Goal: Find specific page/section: Find specific page/section

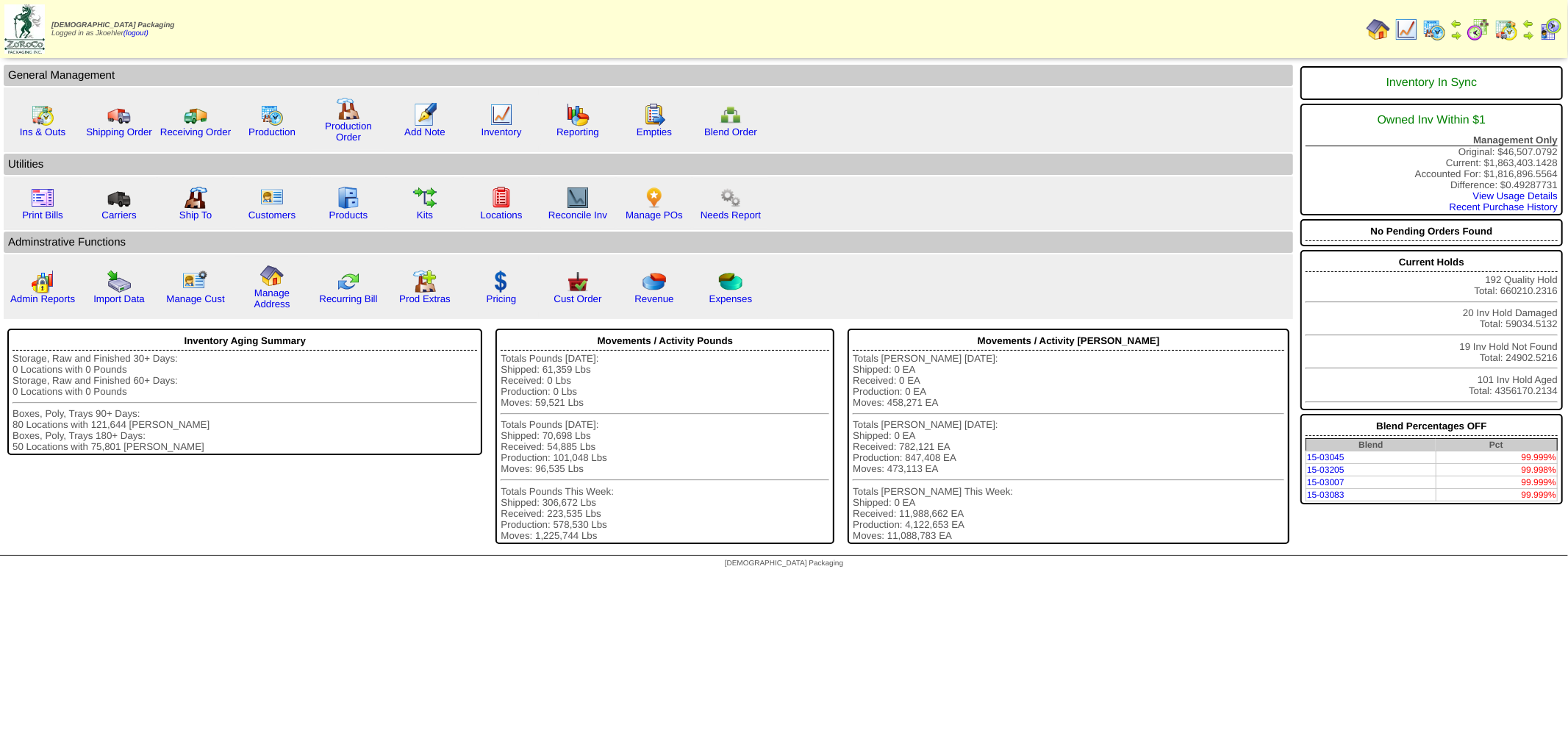
click at [1436, 22] on img at bounding box center [1435, 29] width 24 height 24
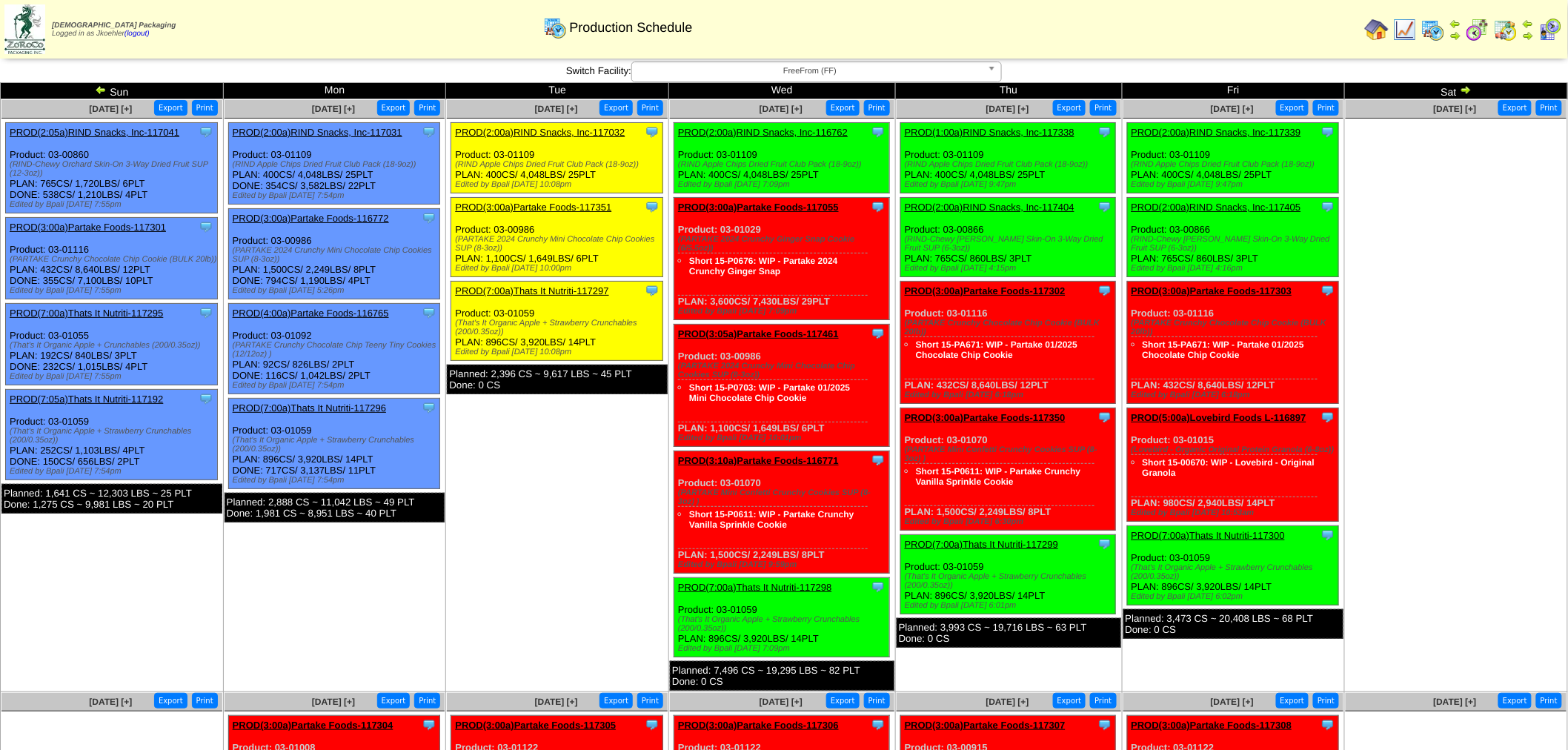
click at [989, 71] on b at bounding box center [995, 72] width 14 height 19
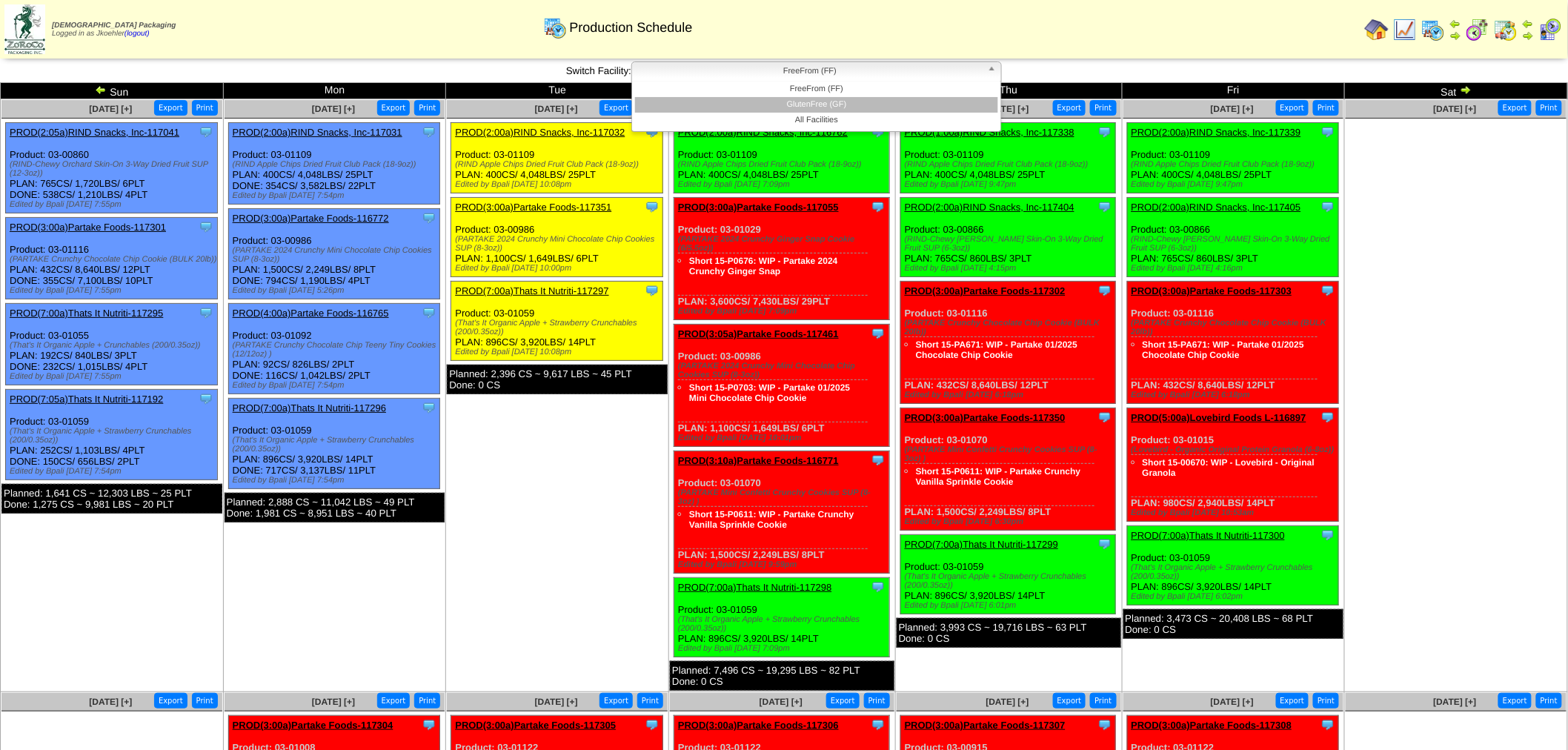
click at [826, 108] on li "GlutenFree (GF)" at bounding box center [817, 105] width 363 height 16
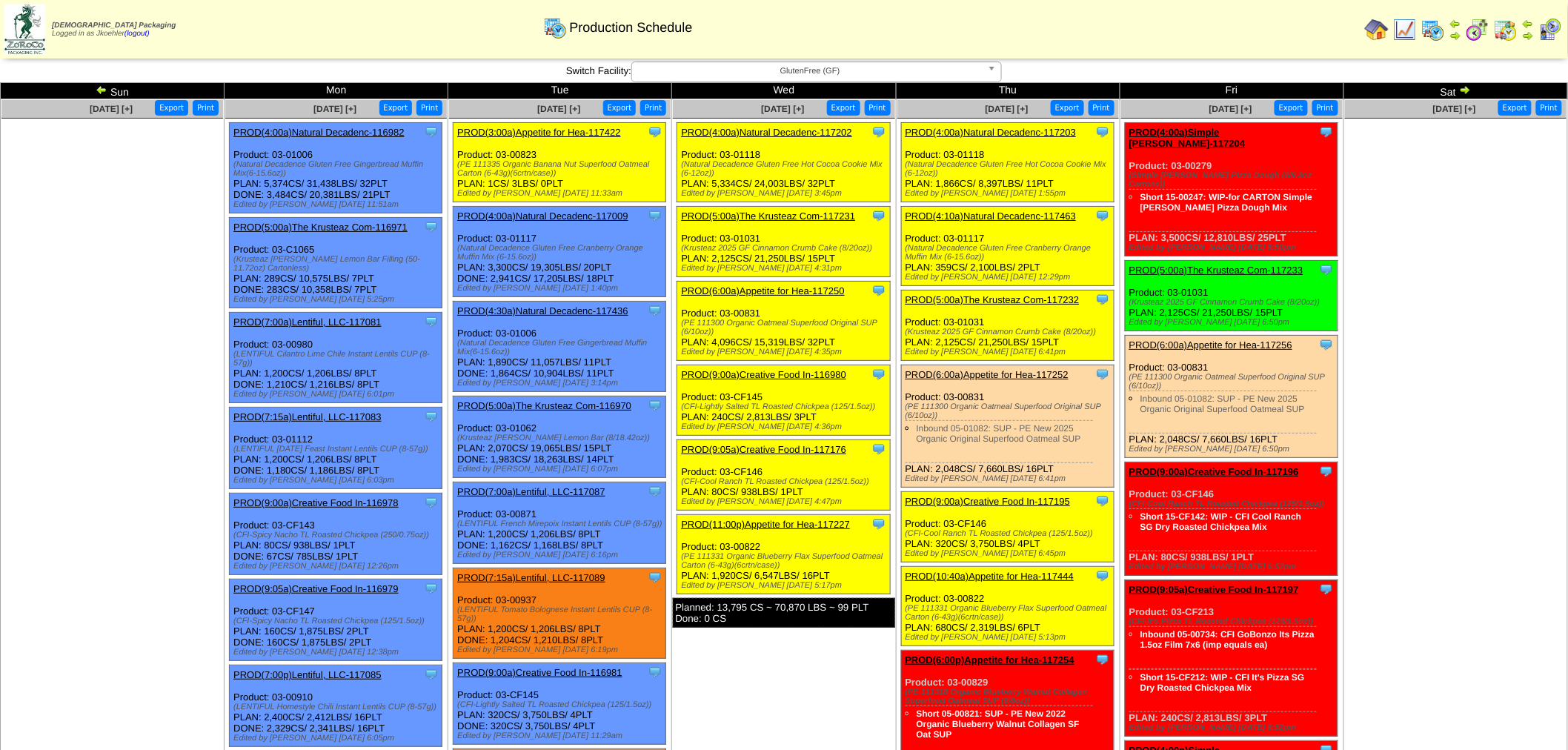
click at [945, 22] on div "Production Schedule" at bounding box center [618, 22] width 902 height 41
